Goal: Task Accomplishment & Management: Use online tool/utility

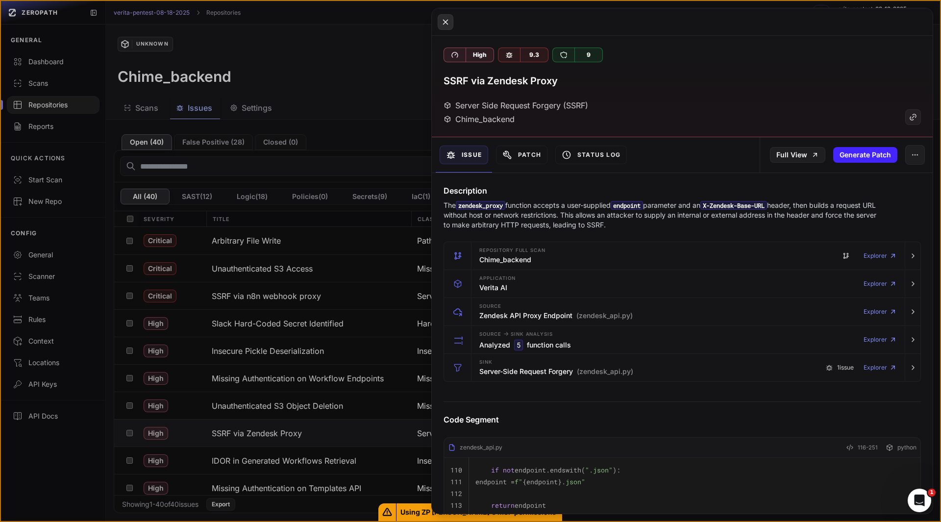
click at [441, 18] on button at bounding box center [446, 22] width 16 height 16
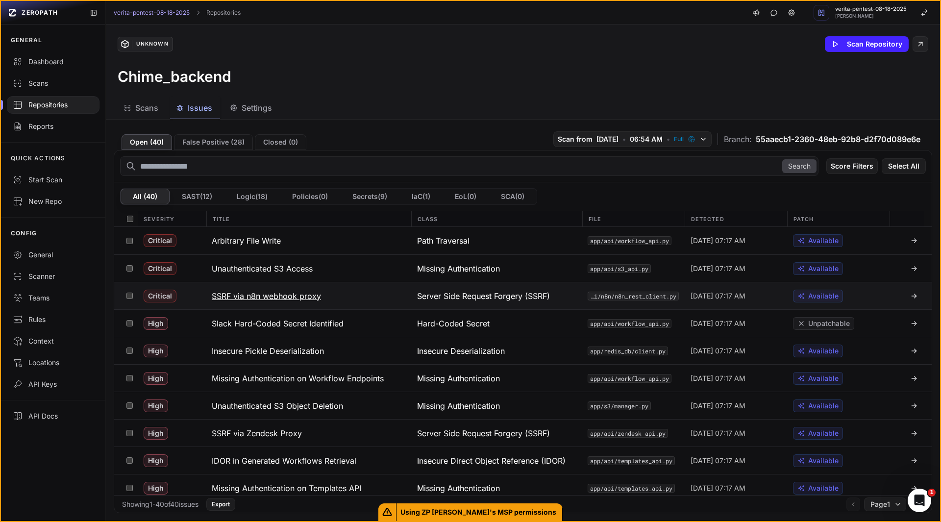
scroll to position [0, 0]
click at [235, 506] on button "Export" at bounding box center [220, 504] width 29 height 13
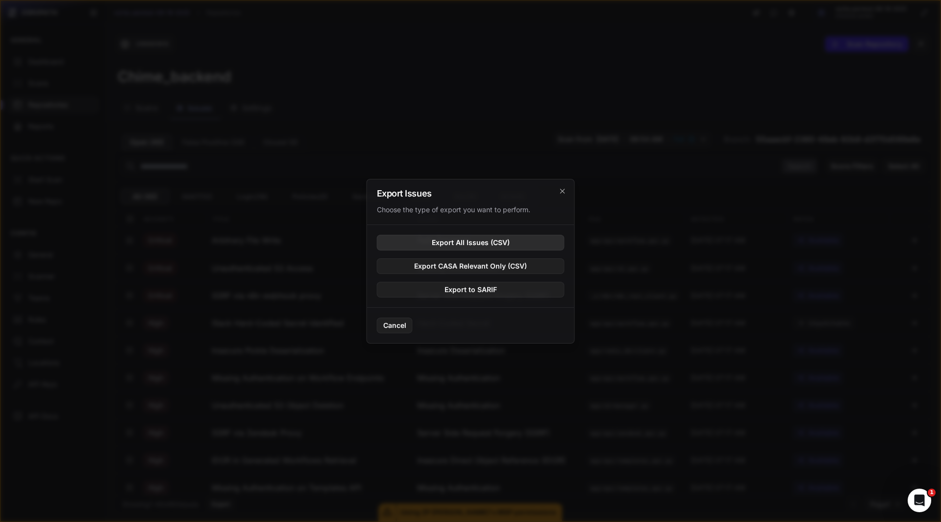
click at [474, 246] on button "Export All Issues (CSV)" at bounding box center [471, 243] width 188 height 16
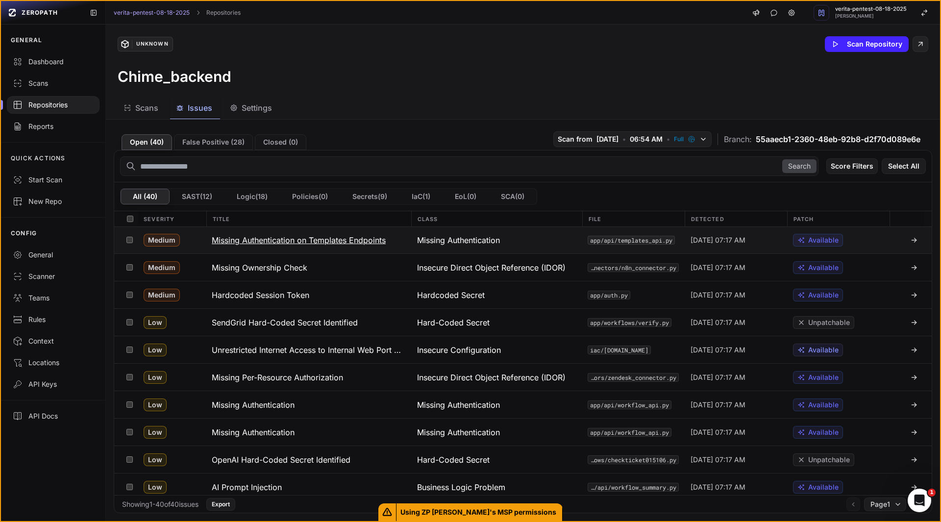
scroll to position [449, 0]
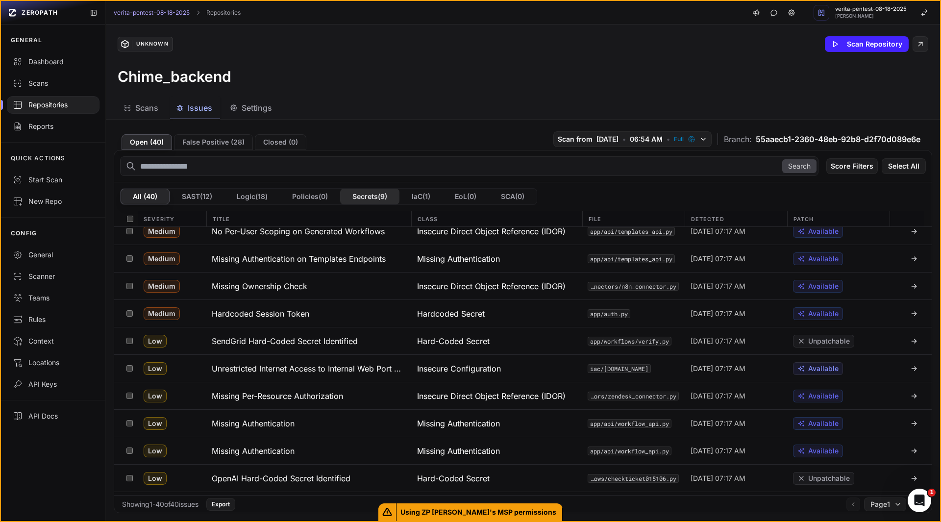
click at [383, 199] on button "Secrets ( 9 )" at bounding box center [369, 197] width 59 height 16
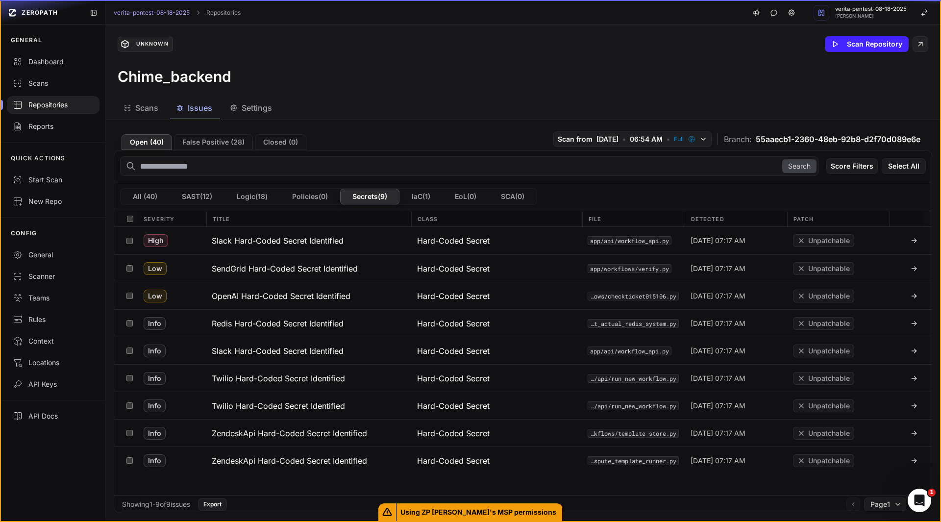
scroll to position [0, 0]
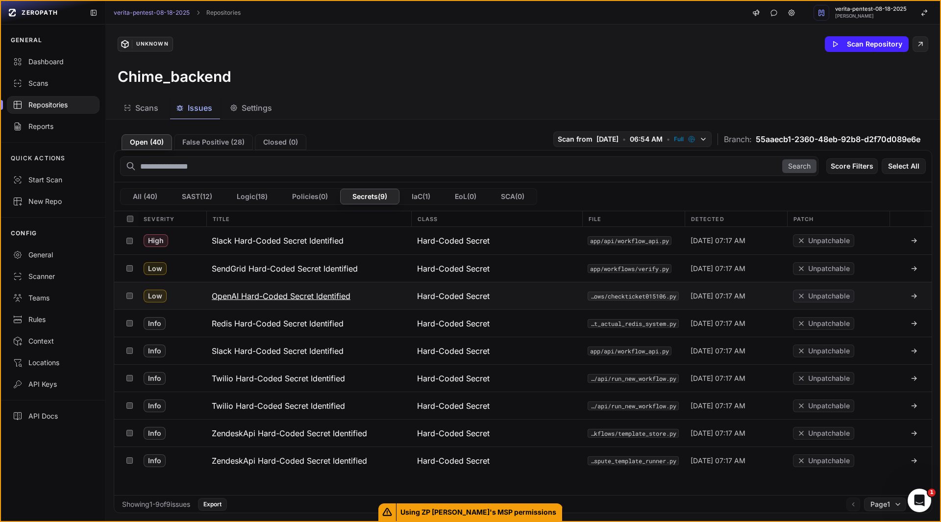
click at [351, 300] on button "OpenAI Hard-Coded Secret Identified" at bounding box center [308, 295] width 205 height 27
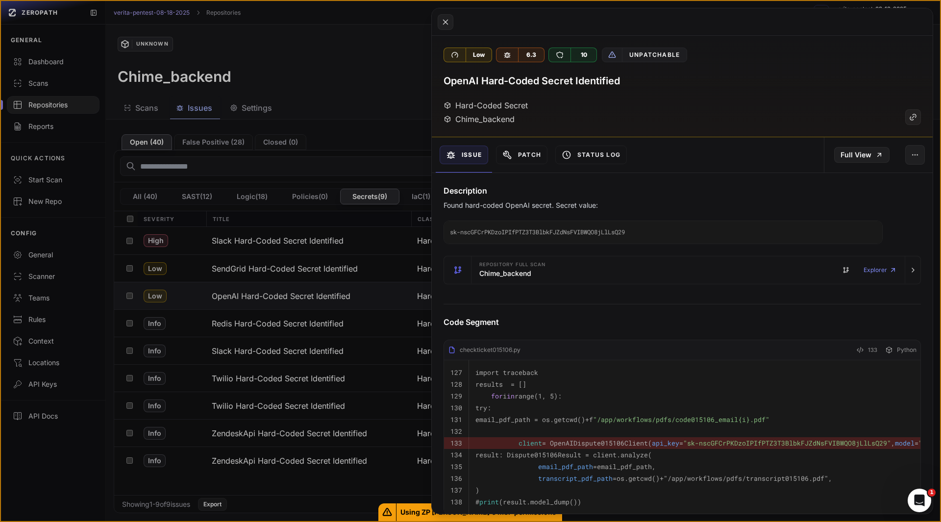
click at [534, 235] on code "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" at bounding box center [663, 232] width 438 height 23
click at [149, 198] on button at bounding box center [470, 261] width 941 height 522
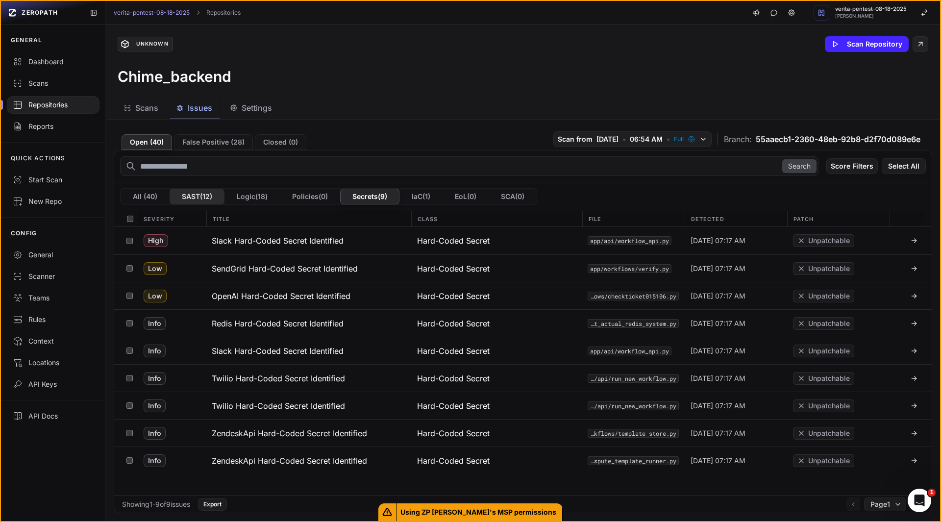
click at [186, 196] on button "SAST ( 12 )" at bounding box center [197, 197] width 55 height 16
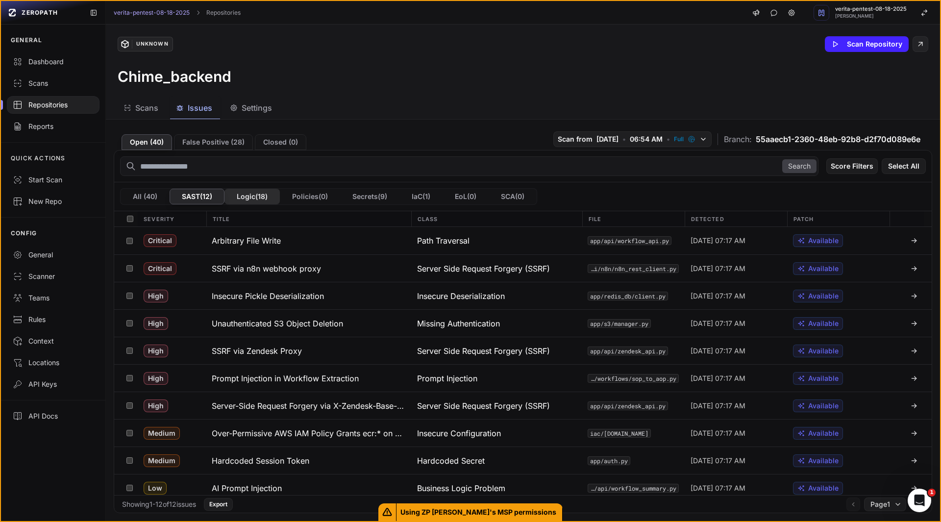
click at [246, 197] on button "Logic ( 18 )" at bounding box center [252, 197] width 55 height 16
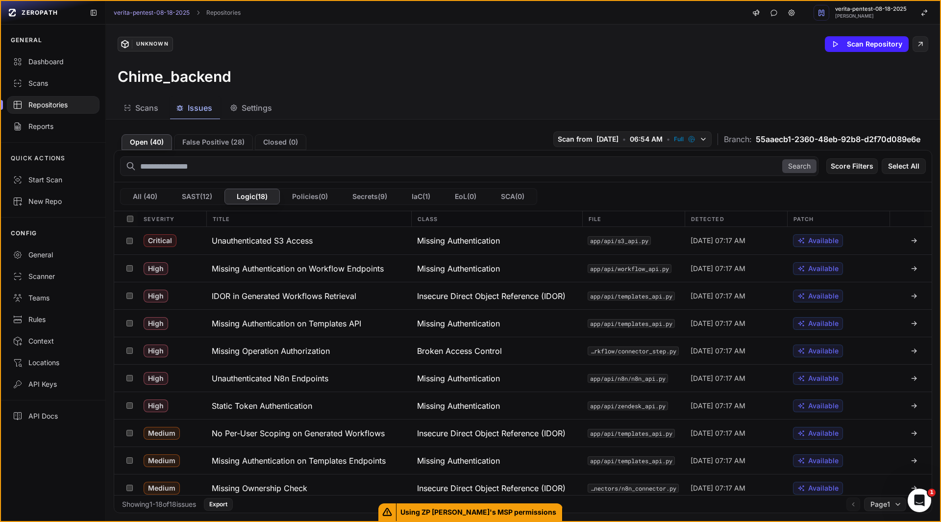
click at [147, 201] on button "All ( 40 )" at bounding box center [145, 197] width 49 height 16
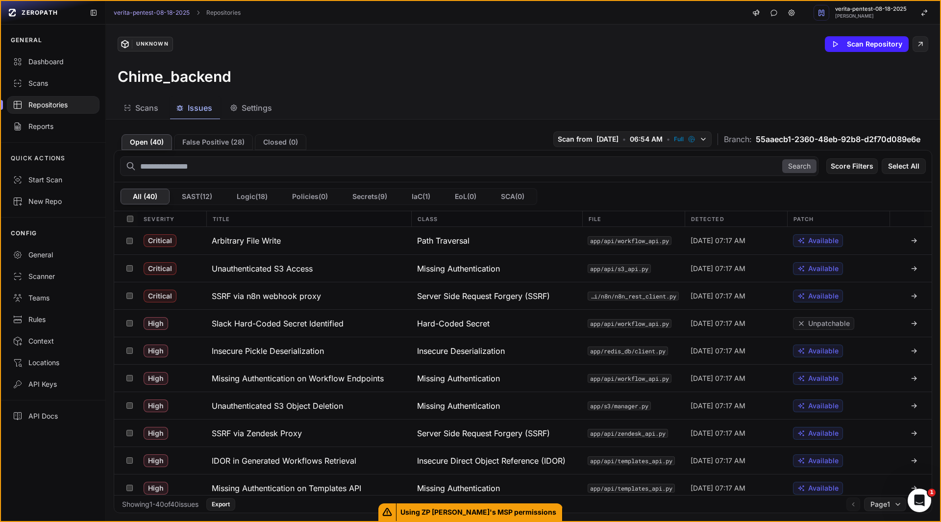
click at [358, 59] on div "Unknown Scan Repository Chime_backend" at bounding box center [523, 61] width 835 height 73
